Goal: Find specific page/section: Find specific page/section

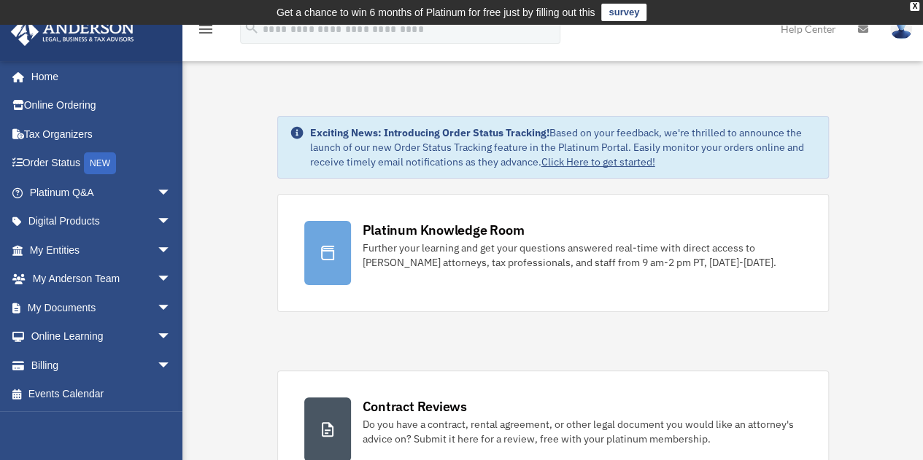
scroll to position [63, 0]
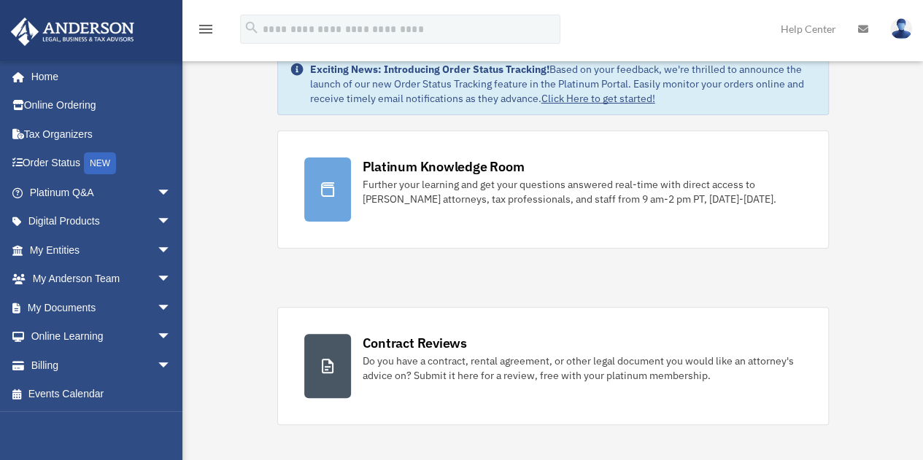
click at [157, 248] on span "arrow_drop_down" at bounding box center [171, 251] width 29 height 30
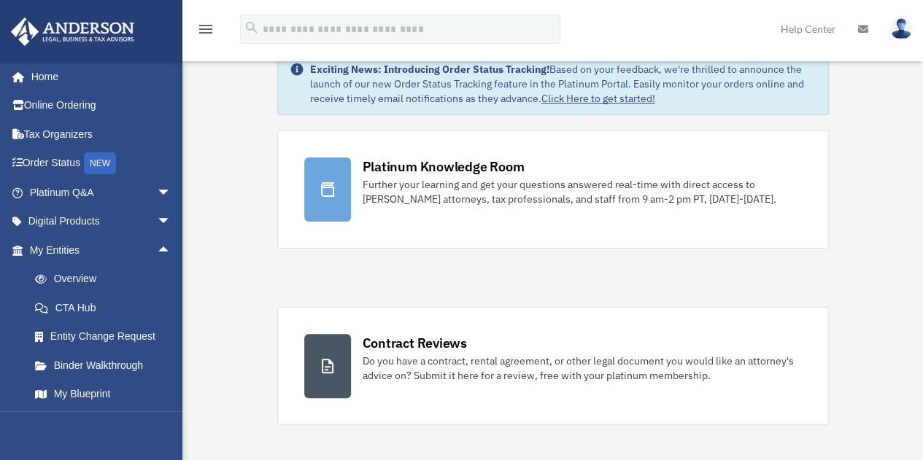
click at [59, 282] on link "Overview" at bounding box center [106, 279] width 173 height 29
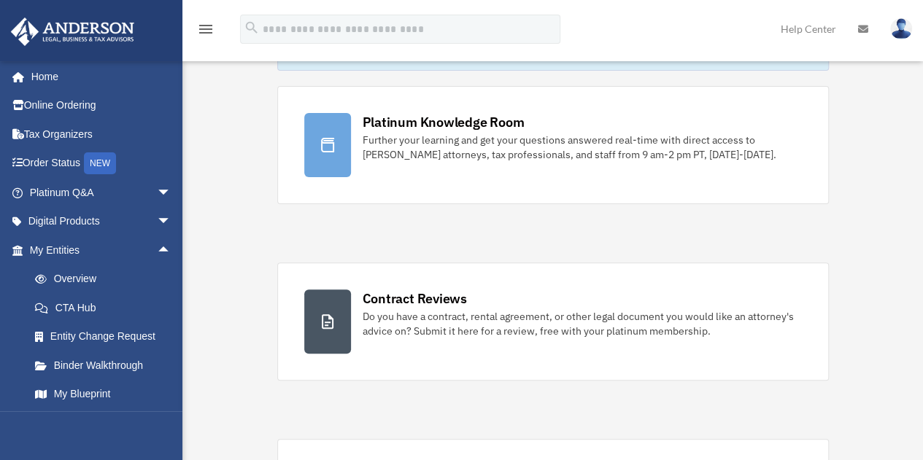
scroll to position [165, 0]
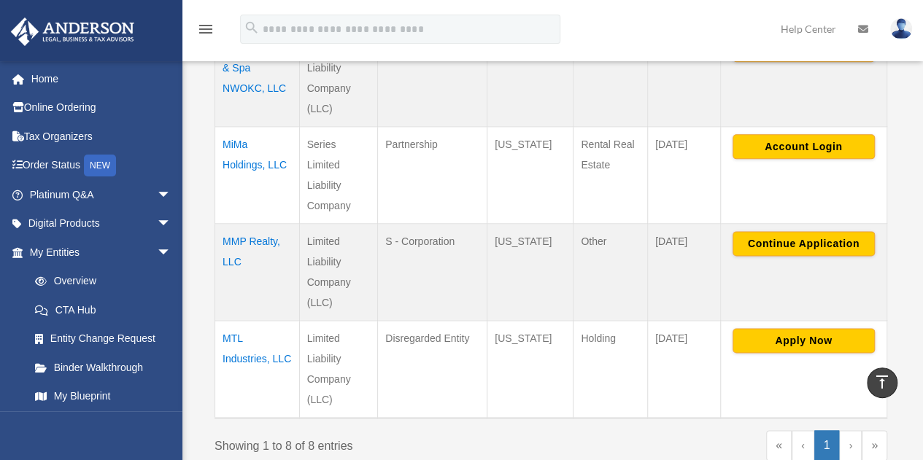
scroll to position [862, 0]
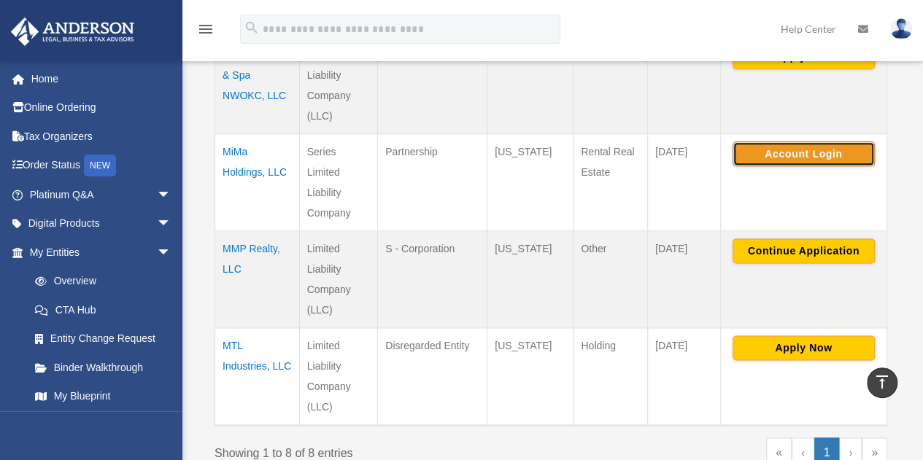
click at [843, 142] on button "Account Login" at bounding box center [803, 154] width 142 height 25
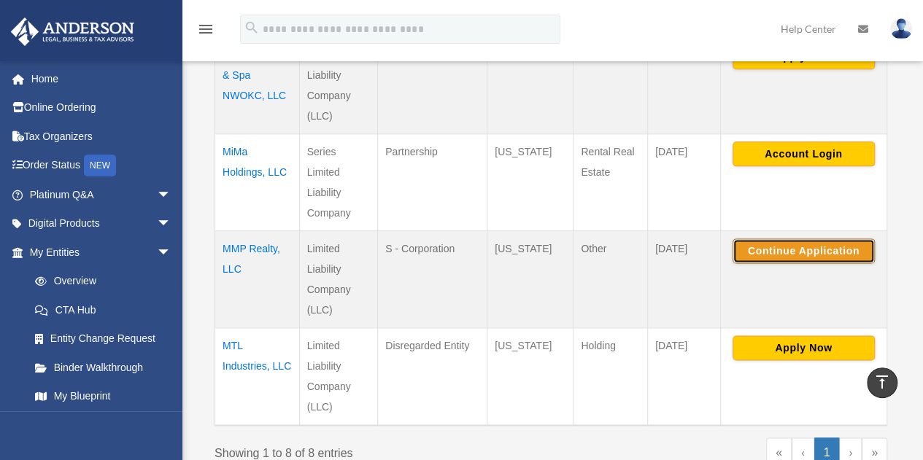
click at [809, 239] on button "Continue Application" at bounding box center [803, 251] width 142 height 25
